Goal: Navigation & Orientation: Find specific page/section

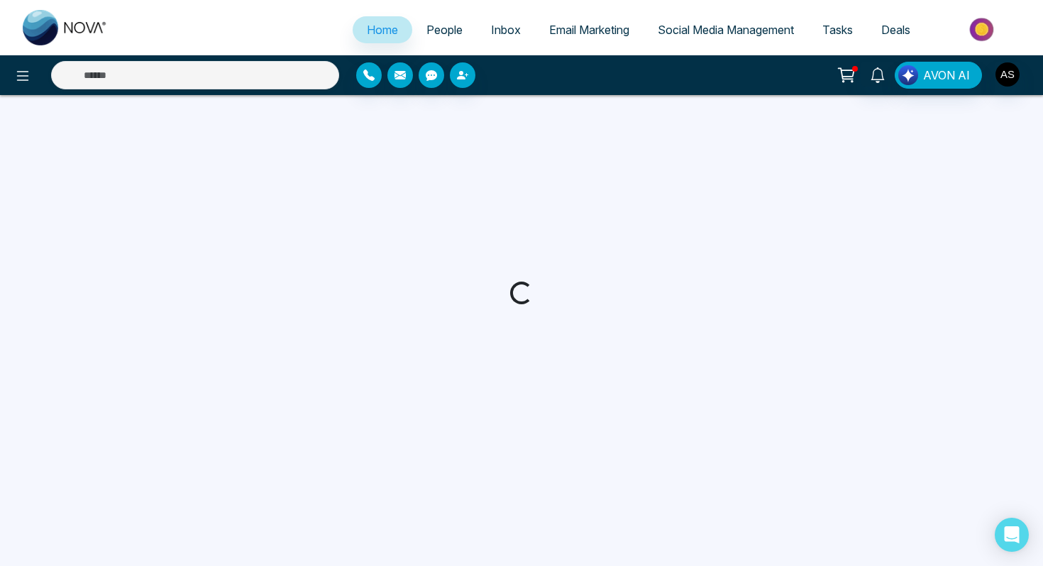
select select "*"
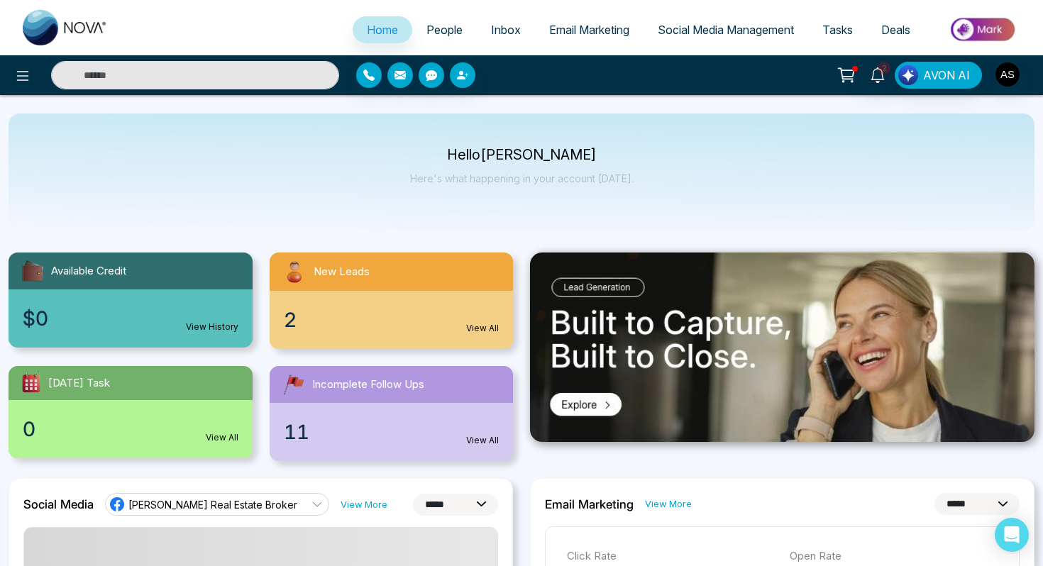
click at [481, 325] on link "View All" at bounding box center [482, 328] width 33 height 13
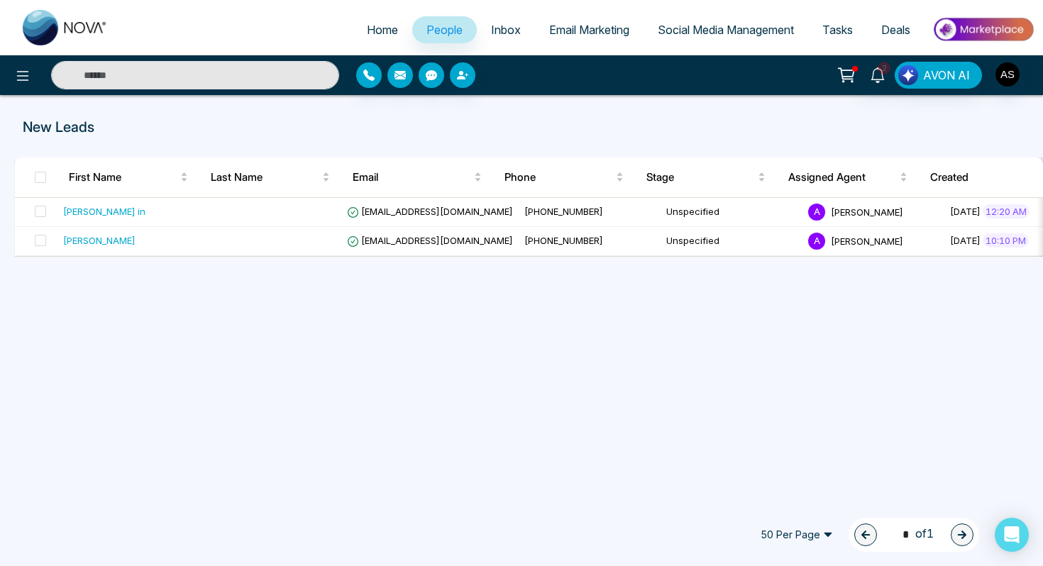
click at [446, 33] on span "People" at bounding box center [445, 30] width 36 height 14
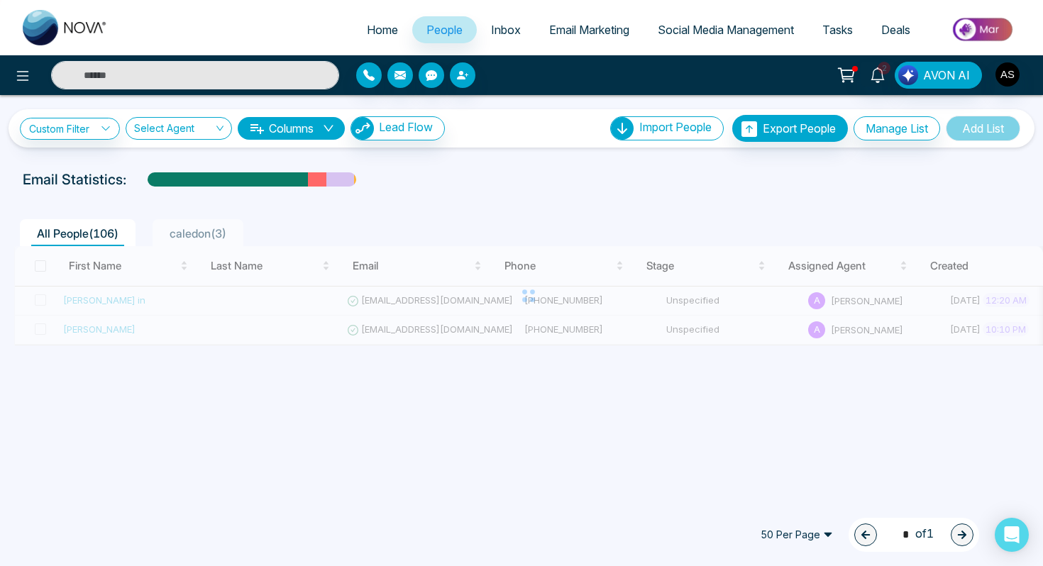
click at [61, 236] on span "All People ( 106 )" at bounding box center [77, 233] width 93 height 14
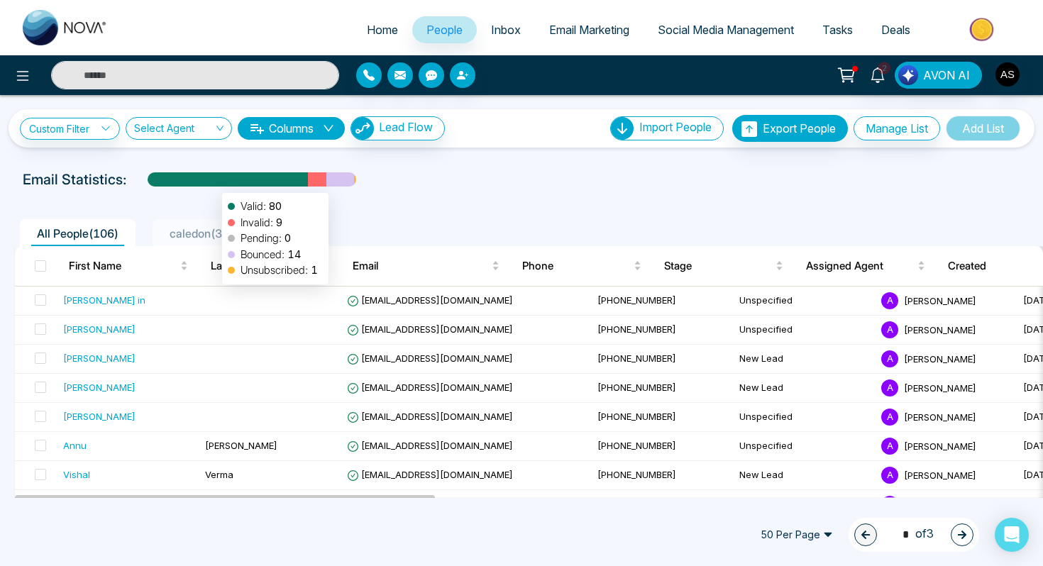
click at [215, 186] on div at bounding box center [228, 184] width 160 height 25
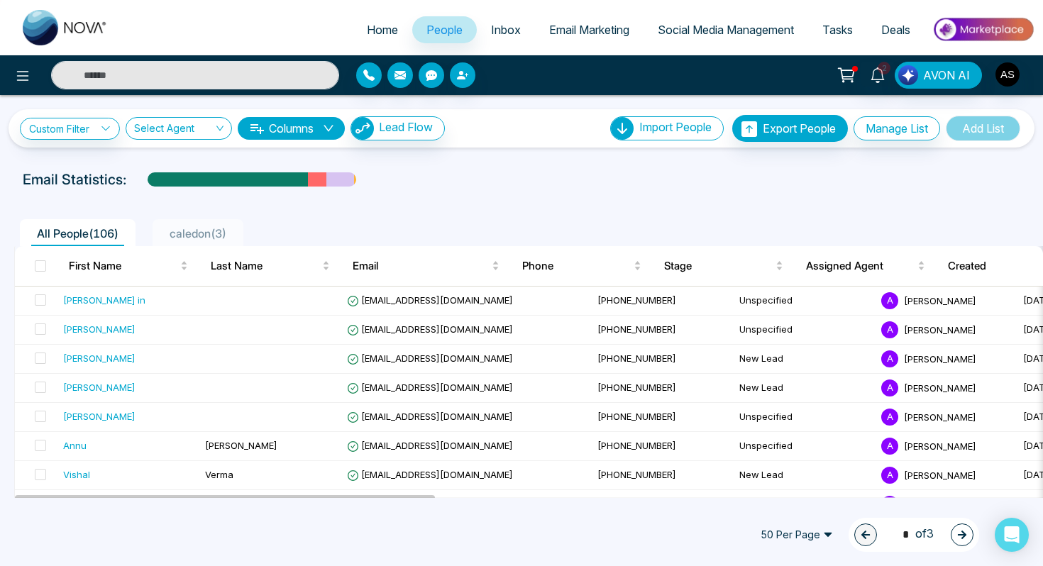
click at [209, 234] on span "caledon ( 3 )" at bounding box center [198, 233] width 68 height 14
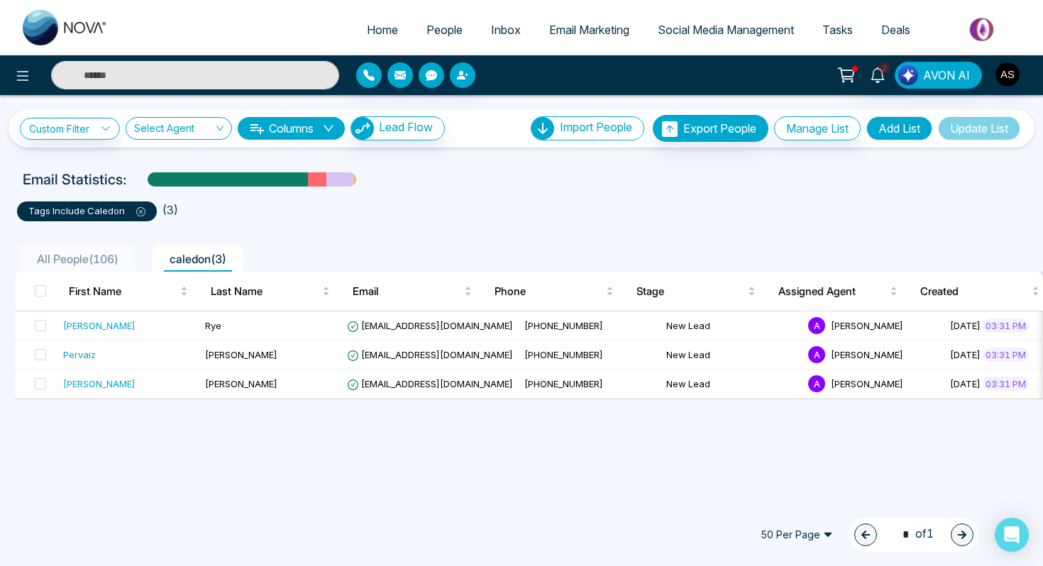
click at [82, 215] on p "tags include Caledon" at bounding box center [86, 211] width 117 height 14
click at [55, 261] on span "All People ( 106 )" at bounding box center [77, 259] width 93 height 14
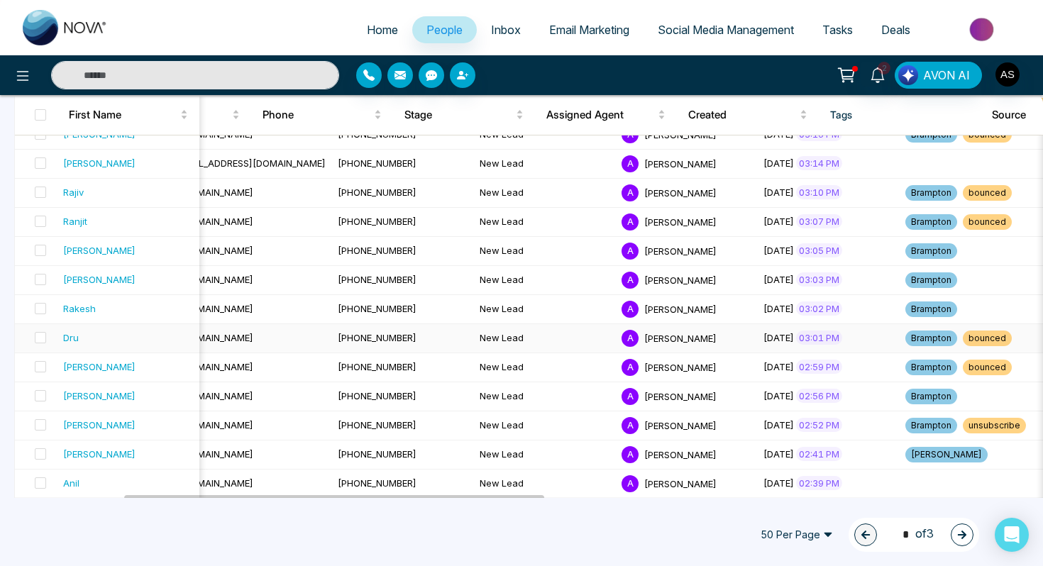
scroll to position [0, 256]
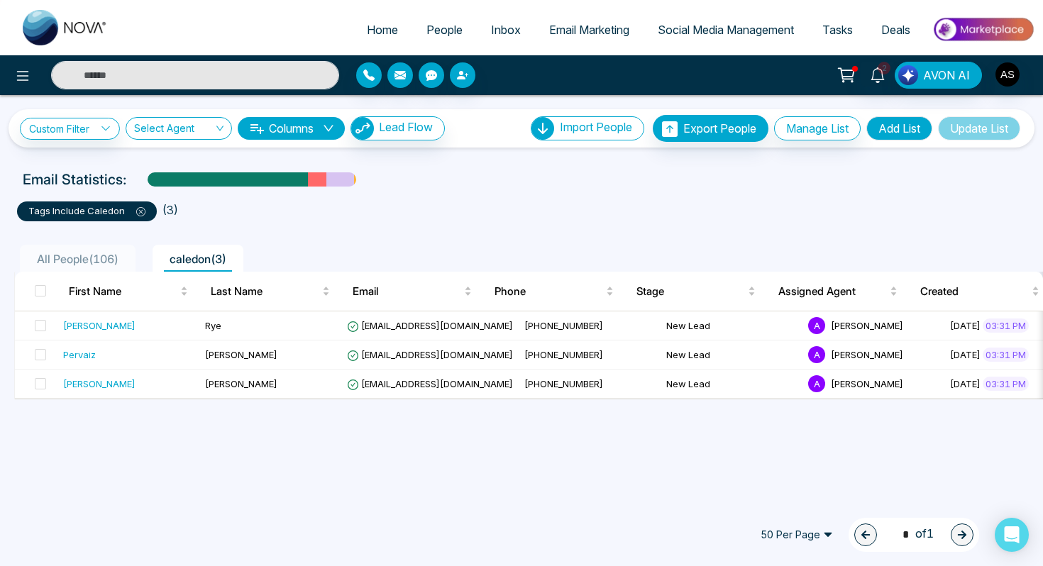
click at [70, 258] on span "All People ( 106 )" at bounding box center [77, 259] width 93 height 14
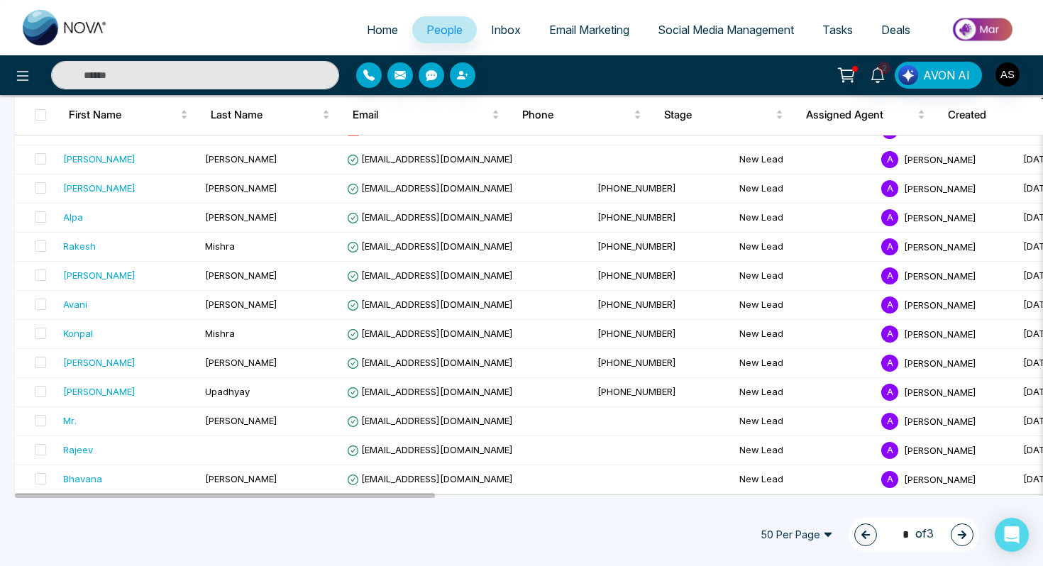
click at [955, 528] on button "button" at bounding box center [962, 535] width 23 height 23
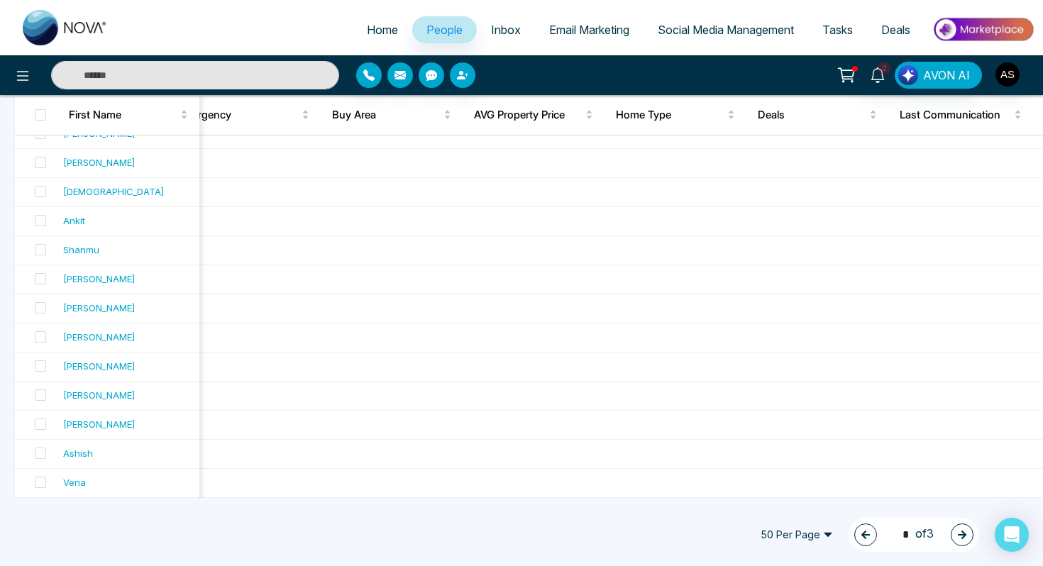
click at [965, 530] on icon "button" at bounding box center [963, 535] width 10 height 10
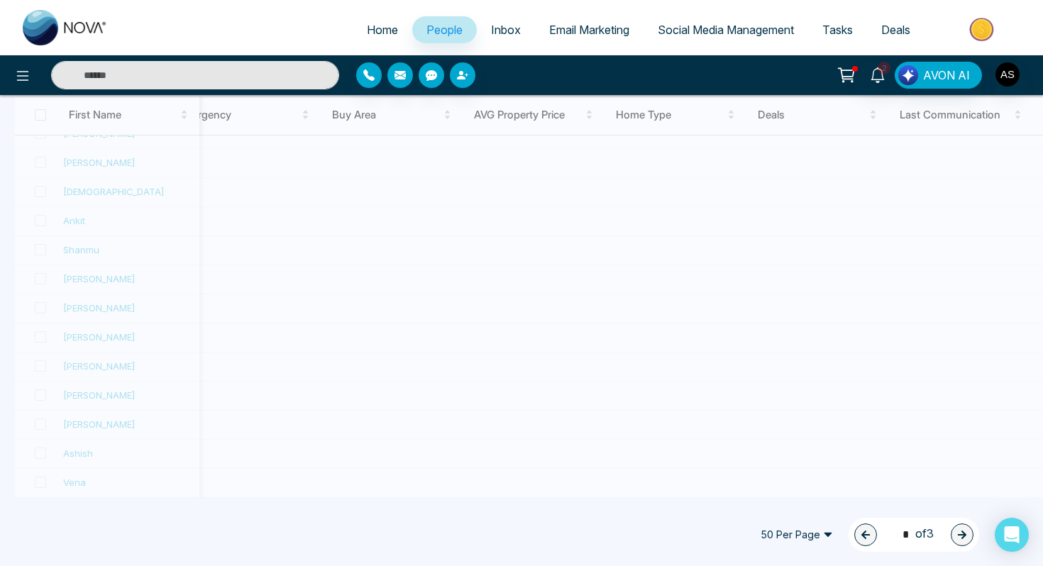
type input "*"
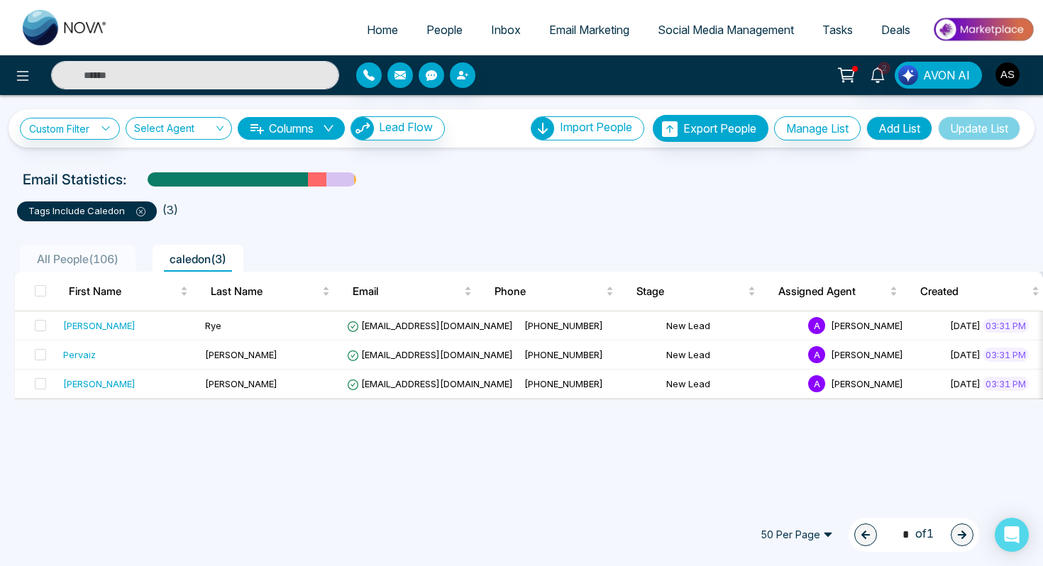
click at [93, 260] on span "All People ( 106 )" at bounding box center [77, 259] width 93 height 14
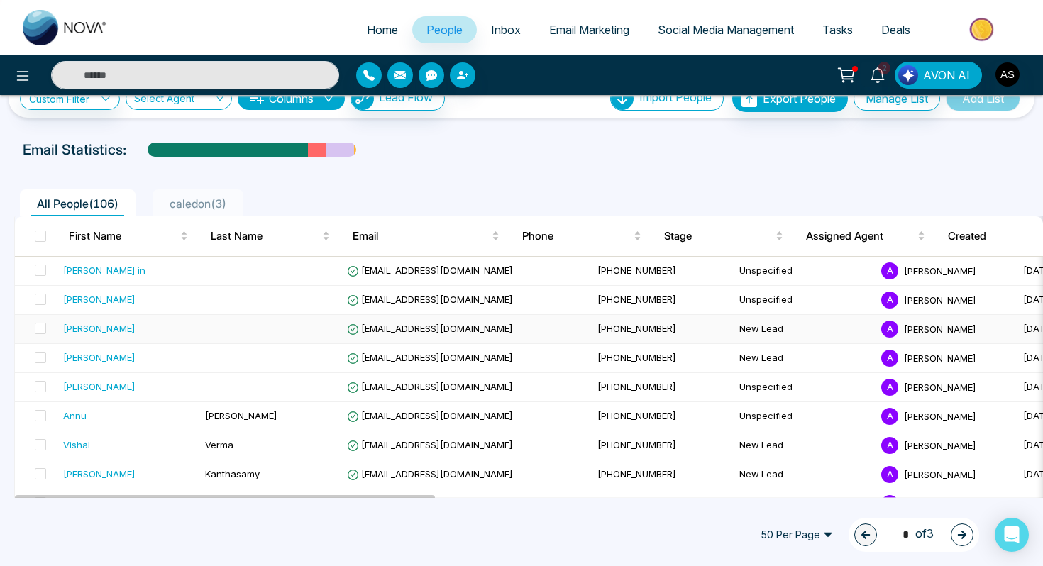
scroll to position [37, 0]
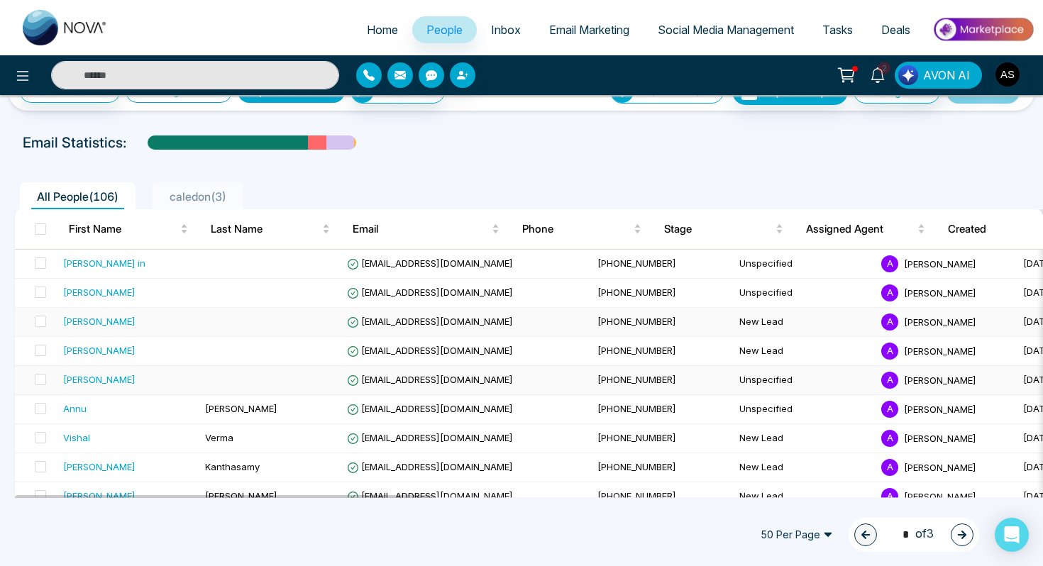
click at [332, 373] on td at bounding box center [270, 380] width 142 height 29
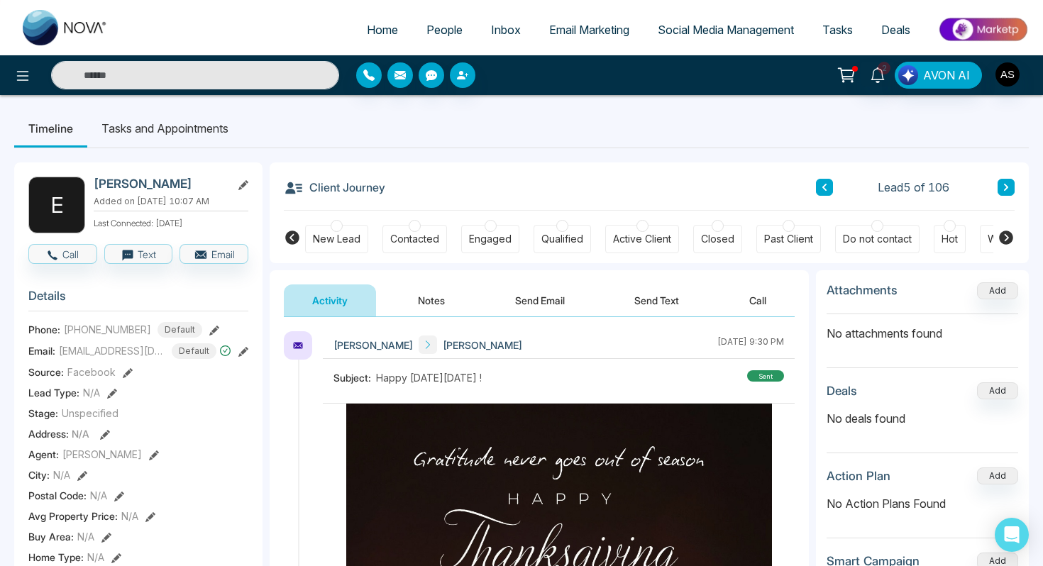
click at [427, 28] on span "People" at bounding box center [445, 30] width 36 height 14
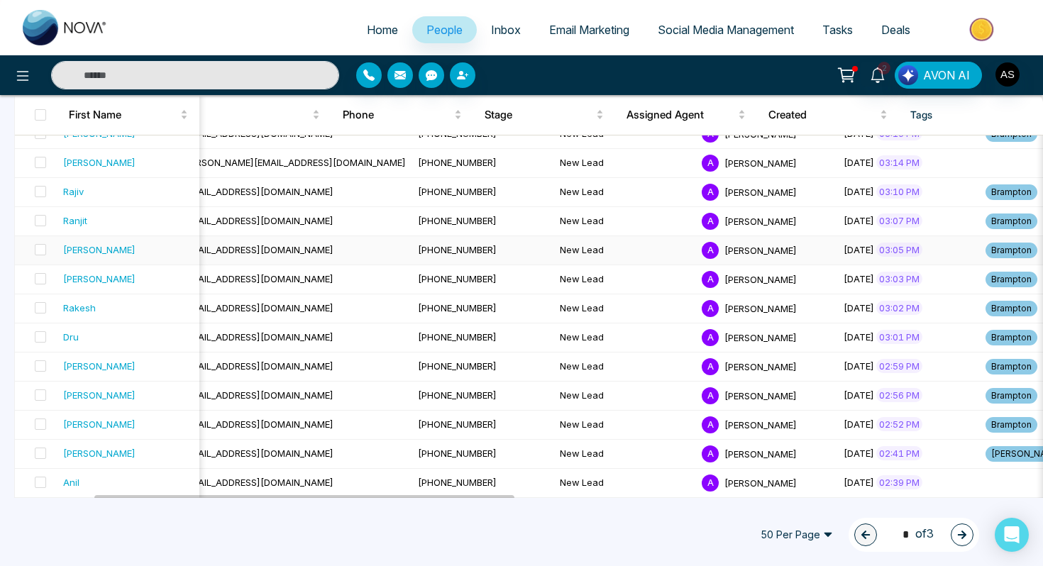
scroll to position [0, 218]
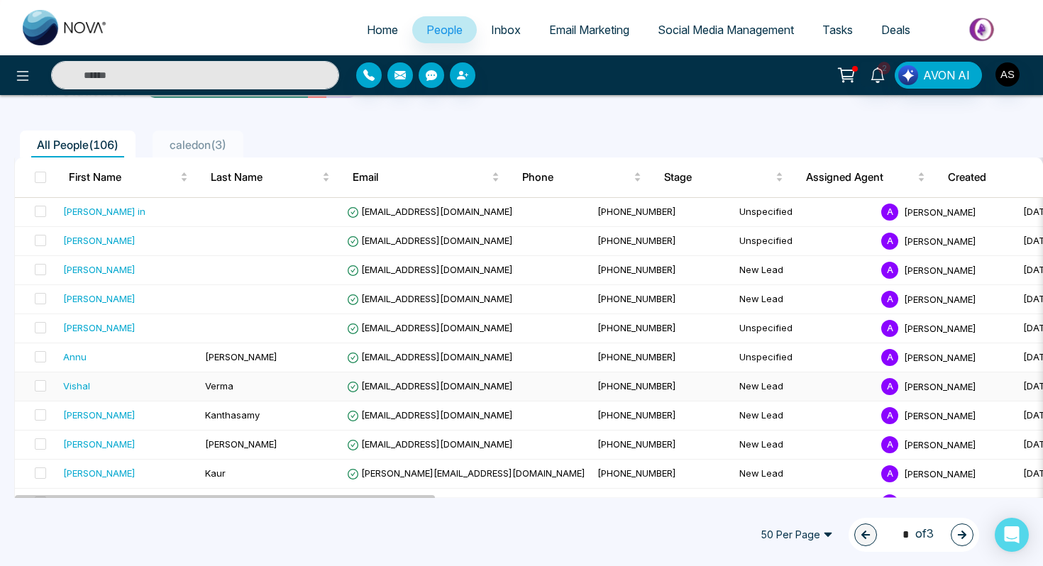
scroll to position [104, 0]
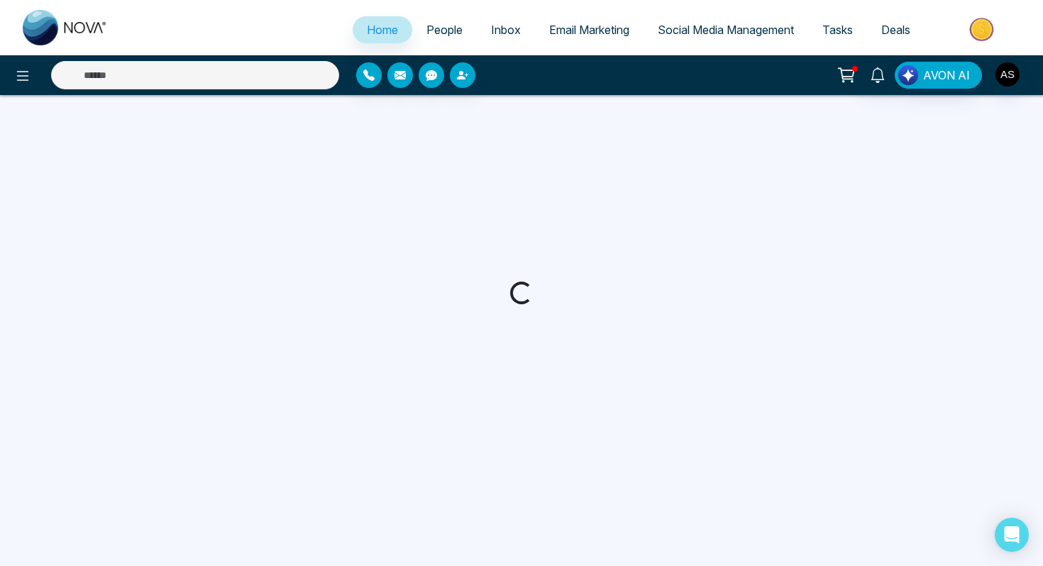
select select "*"
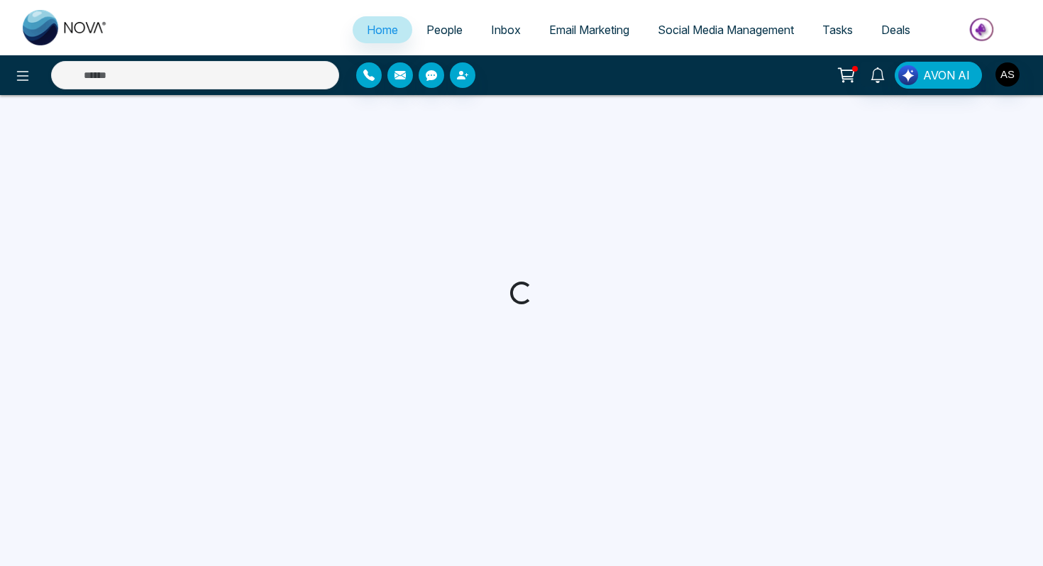
select select "*"
